Goal: Transaction & Acquisition: Subscribe to service/newsletter

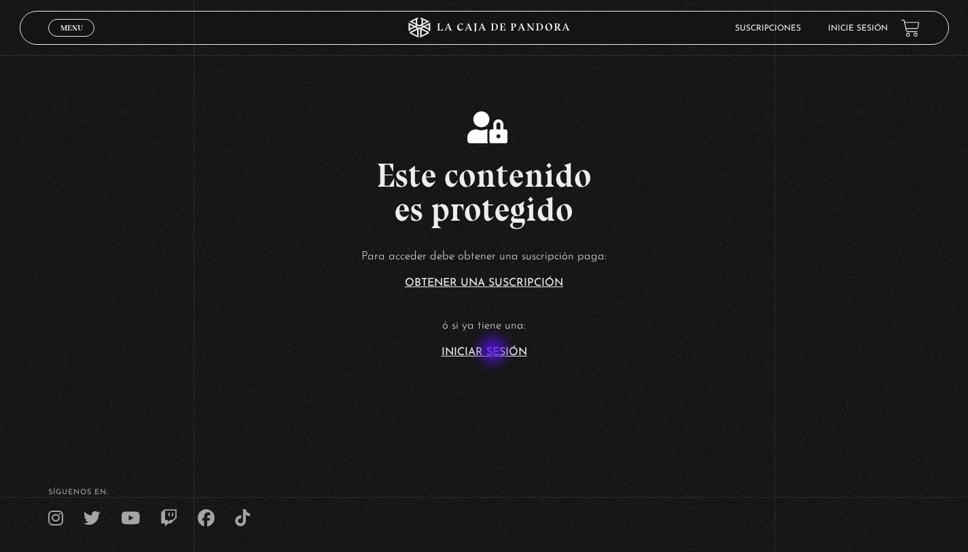
click at [494, 358] on section "Este contenido es protegido Para acceder debe obtener una suscripción paga: Obt…" at bounding box center [484, 220] width 968 height 441
click at [494, 347] on link "Iniciar Sesión" at bounding box center [484, 352] width 86 height 11
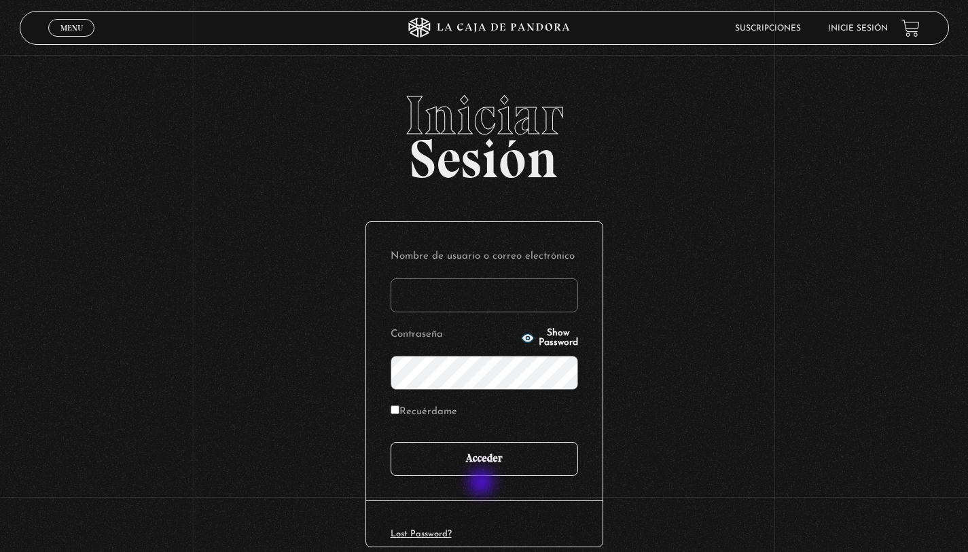
type input "r.rosibel@gmail.com"
click at [484, 469] on input "Acceder" at bounding box center [483, 459] width 187 height 34
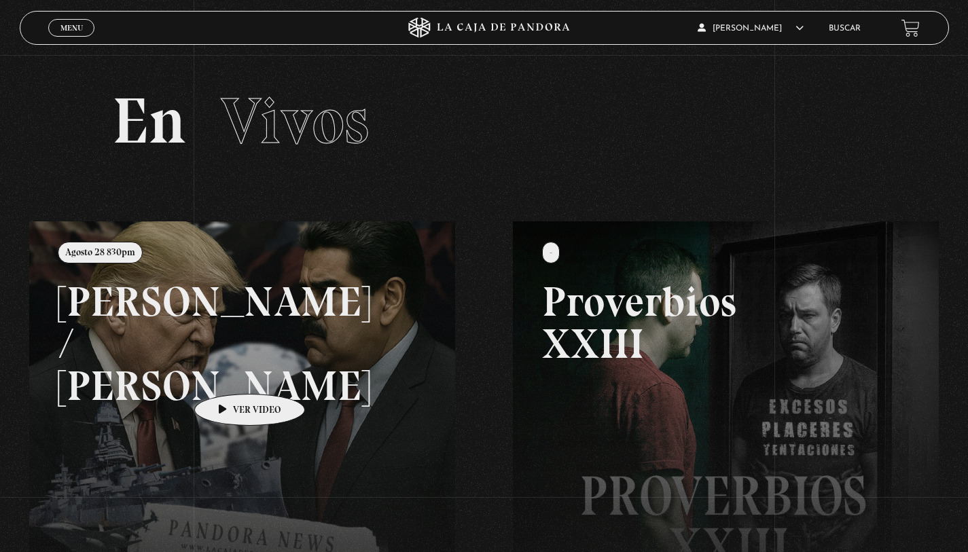
click at [227, 373] on link at bounding box center [513, 497] width 968 height 552
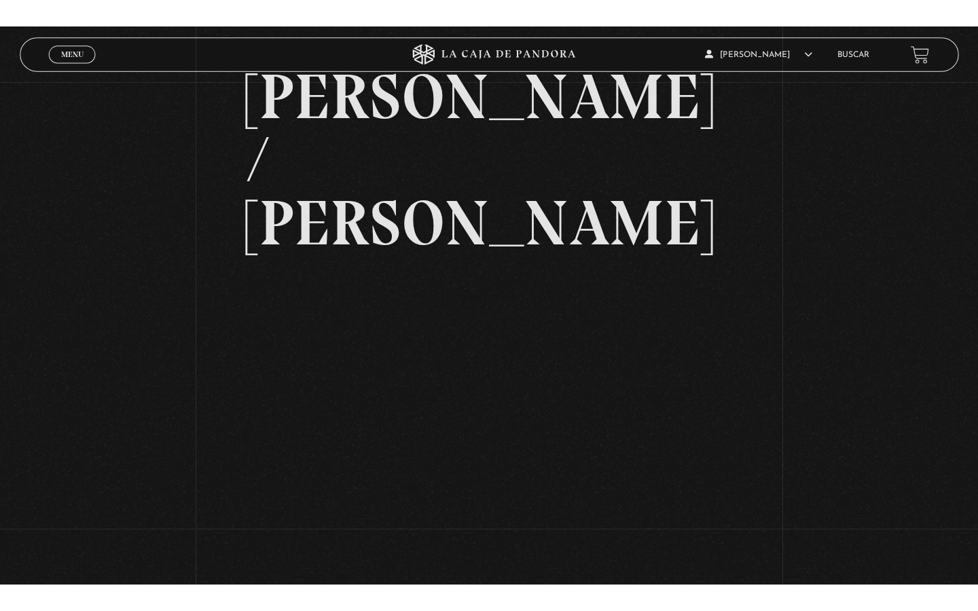
scroll to position [113, 0]
